Goal: Find specific page/section: Find specific page/section

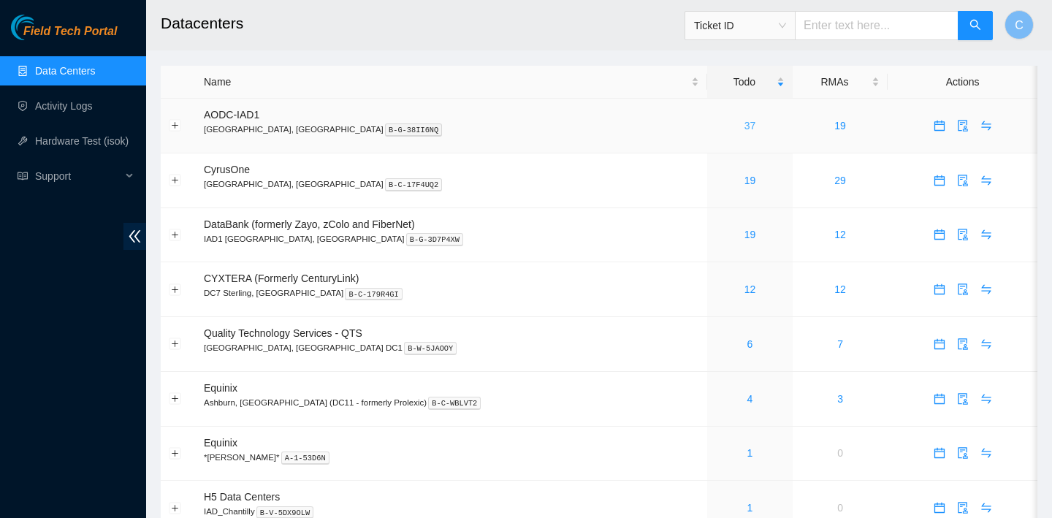
click at [744, 128] on link "37" at bounding box center [750, 126] width 12 height 12
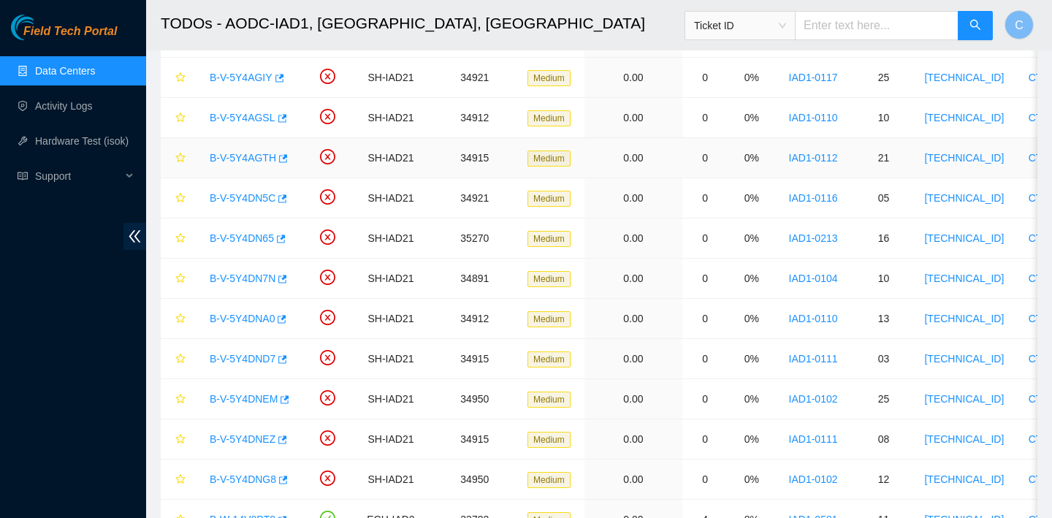
scroll to position [1171, 0]
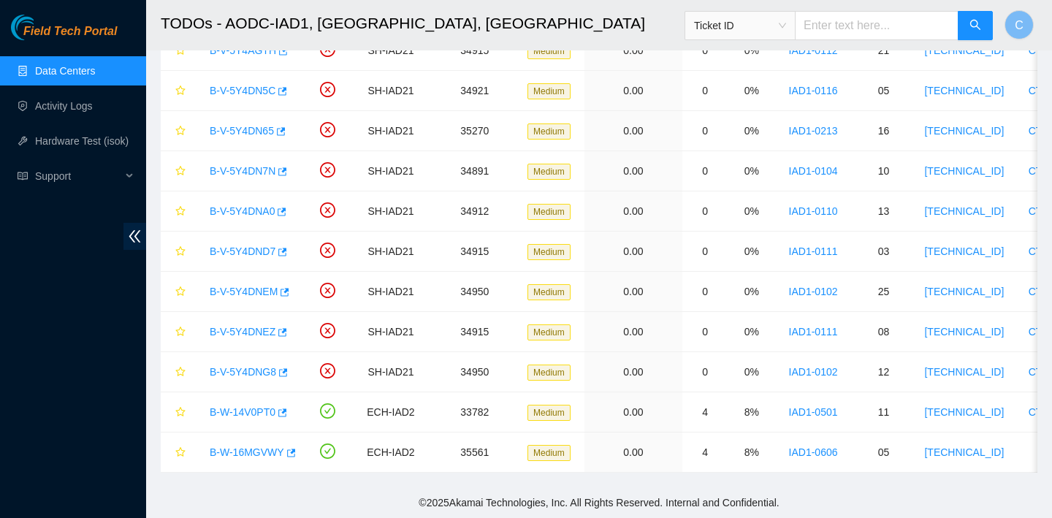
click at [35, 75] on link "Data Centers" at bounding box center [65, 71] width 60 height 12
